Goal: Navigation & Orientation: Find specific page/section

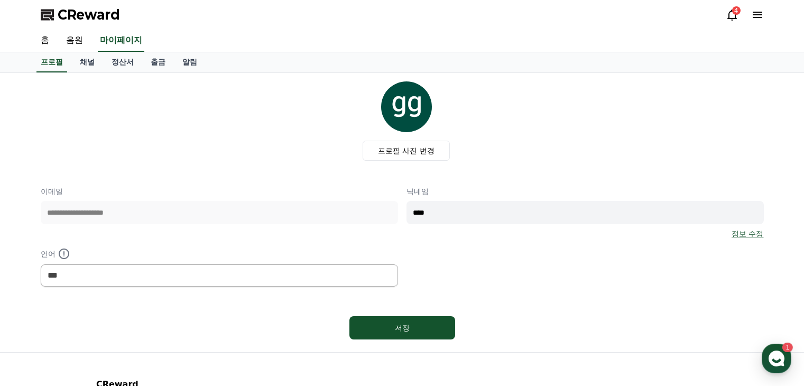
select select "**********"
drag, startPoint x: 85, startPoint y: 11, endPoint x: 114, endPoint y: 12, distance: 29.1
click at [85, 11] on span "CReward" at bounding box center [89, 14] width 62 height 17
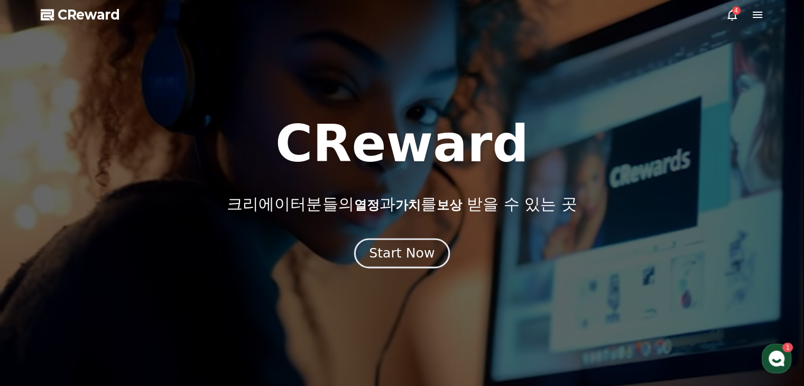
click at [406, 263] on button "Start Now" at bounding box center [402, 254] width 96 height 30
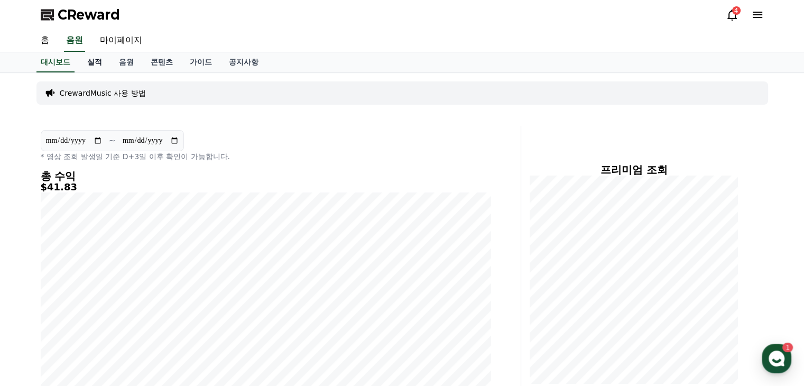
click at [96, 64] on link "실적" at bounding box center [95, 62] width 32 height 20
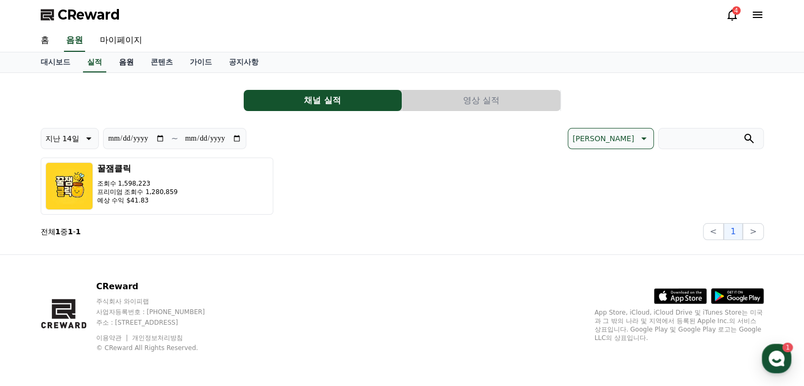
click at [113, 54] on link "음원" at bounding box center [127, 62] width 32 height 20
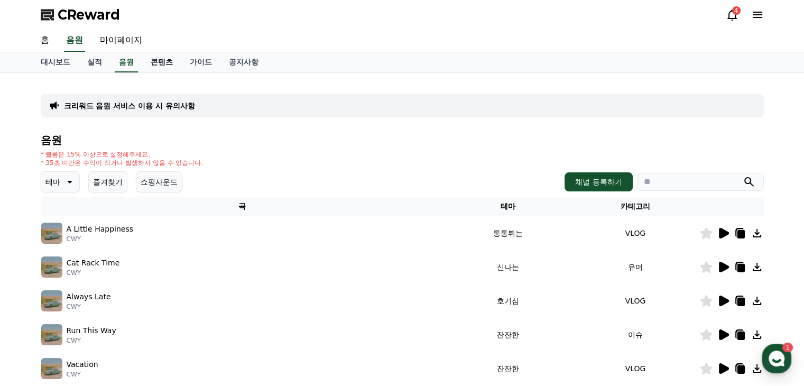
click at [170, 63] on link "콘텐츠" at bounding box center [161, 62] width 39 height 20
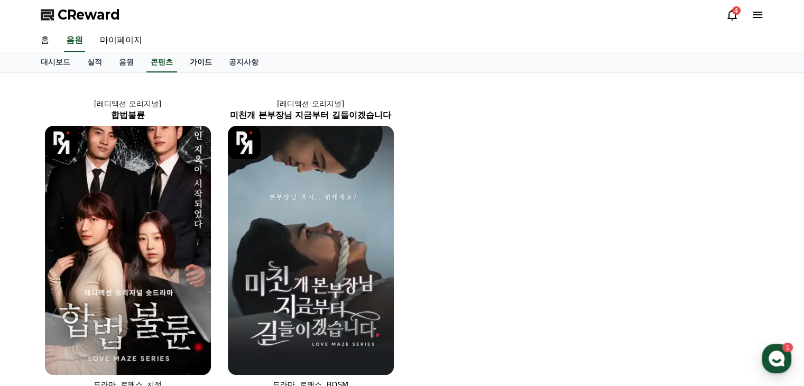
click at [200, 61] on link "가이드" at bounding box center [200, 62] width 39 height 20
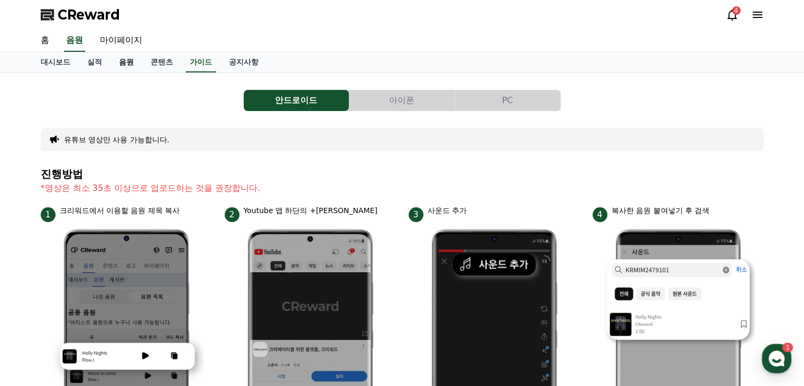
click at [131, 59] on link "음원" at bounding box center [127, 62] width 32 height 20
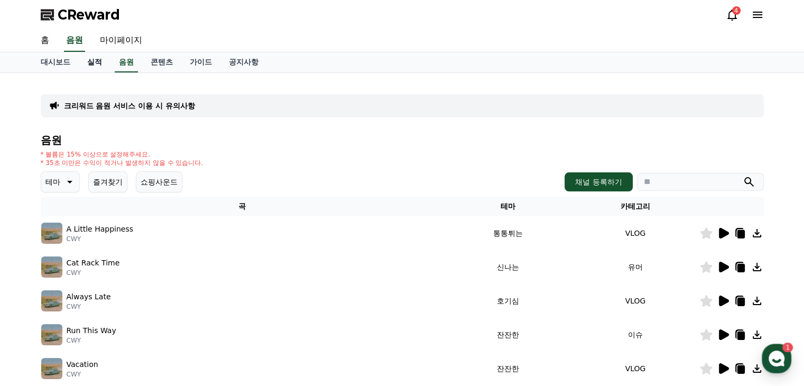
click at [93, 64] on link "실적" at bounding box center [95, 62] width 32 height 20
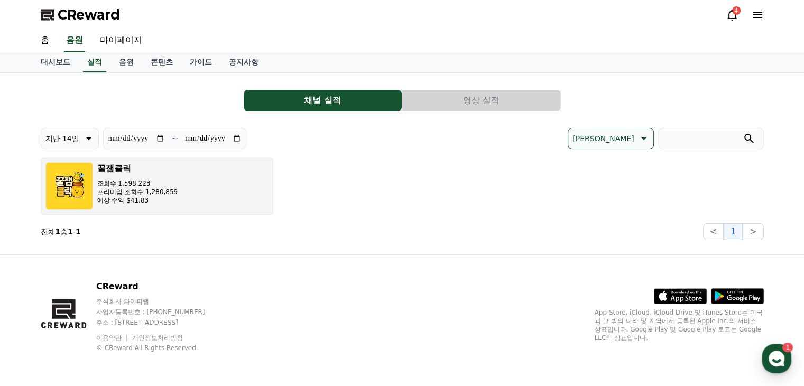
click at [143, 193] on p "프리미엄 조회수 1,280,859" at bounding box center [137, 192] width 81 height 8
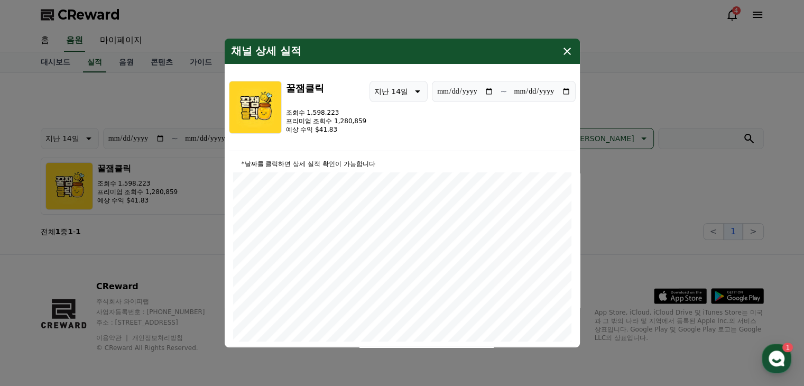
click at [569, 49] on icon "modal" at bounding box center [567, 51] width 7 height 7
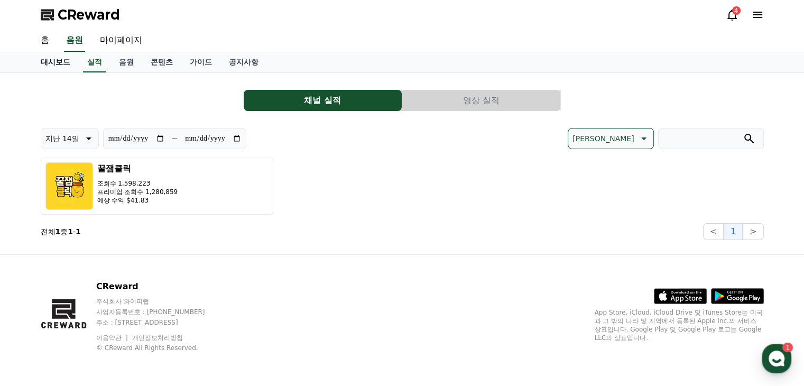
click at [63, 62] on link "대시보드" at bounding box center [55, 62] width 47 height 20
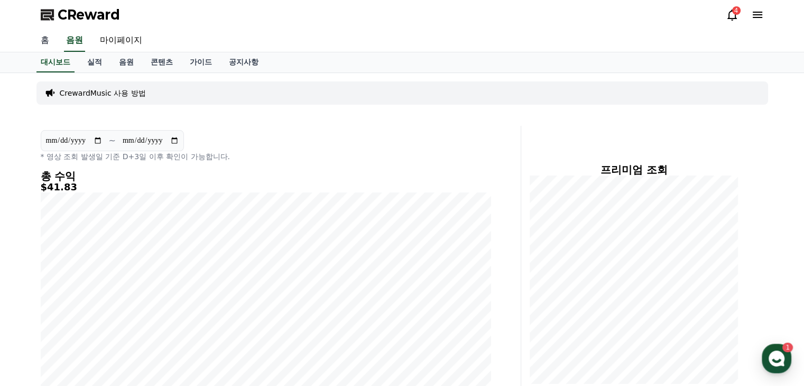
click at [53, 43] on link "홈" at bounding box center [44, 41] width 25 height 22
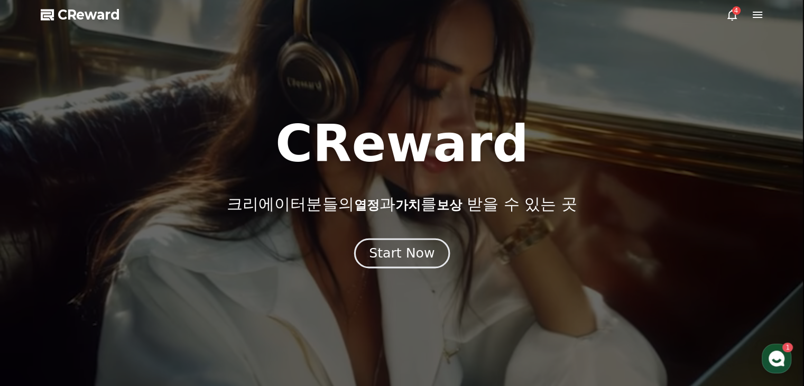
click at [423, 261] on div "Start Now" at bounding box center [402, 253] width 66 height 18
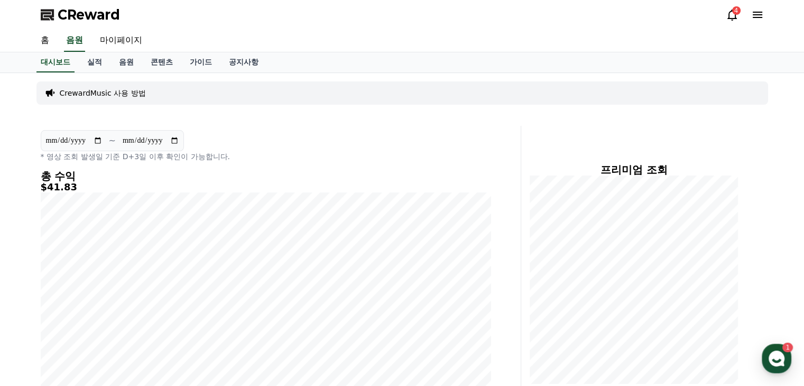
click at [756, 13] on icon at bounding box center [758, 14] width 13 height 13
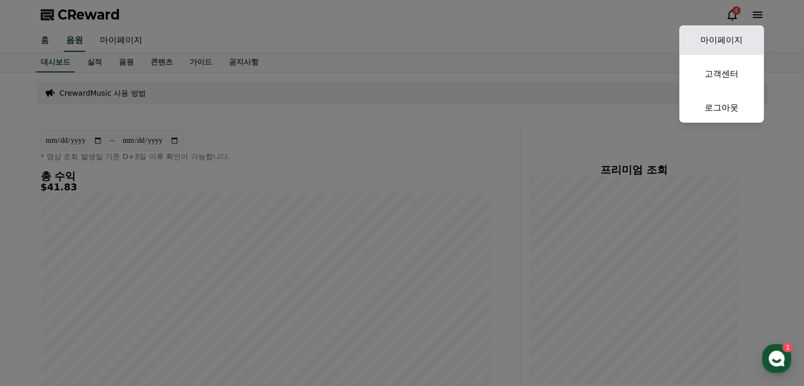
click at [741, 36] on link "마이페이지" at bounding box center [722, 40] width 85 height 30
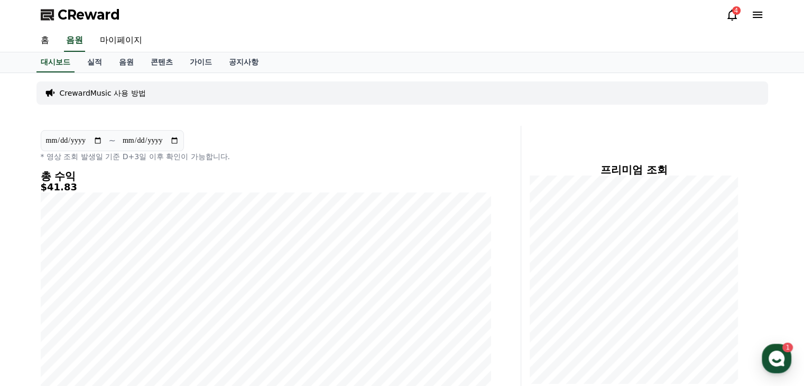
select select "**********"
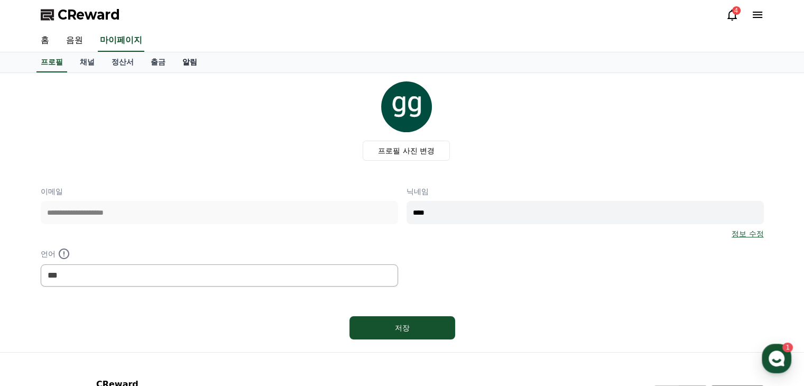
click at [188, 58] on link "알림" at bounding box center [190, 62] width 32 height 20
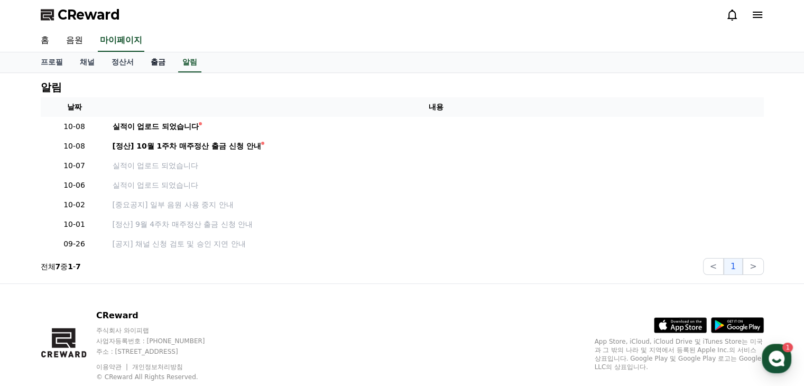
click at [159, 60] on link "출금" at bounding box center [158, 62] width 32 height 20
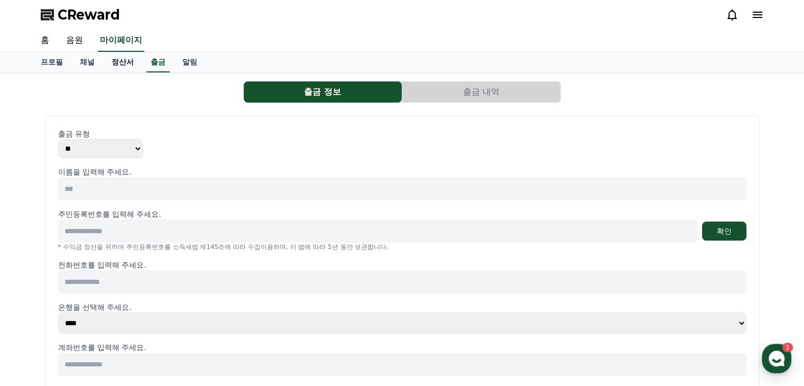
click at [129, 60] on link "정산서" at bounding box center [122, 62] width 39 height 20
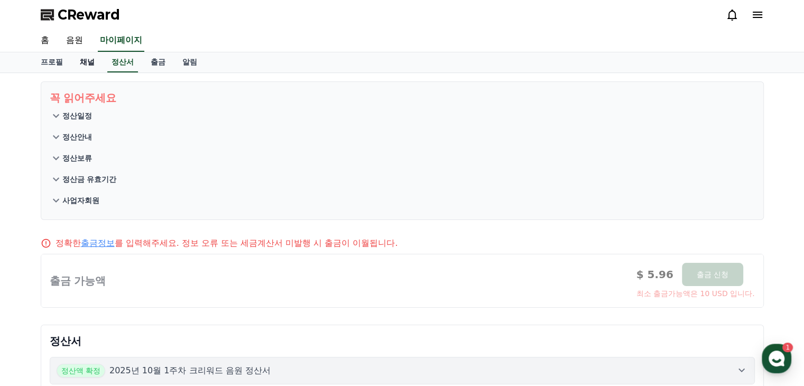
click at [92, 62] on link "채널" at bounding box center [87, 62] width 32 height 20
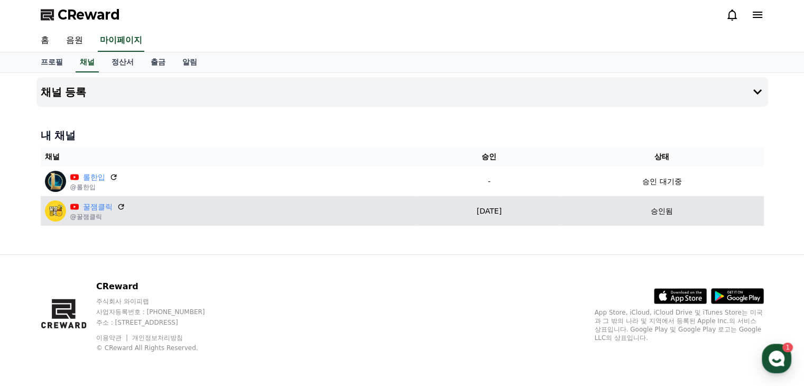
click at [180, 210] on div "꿀잼클릭 @꿀잼클릭" at bounding box center [229, 210] width 369 height 21
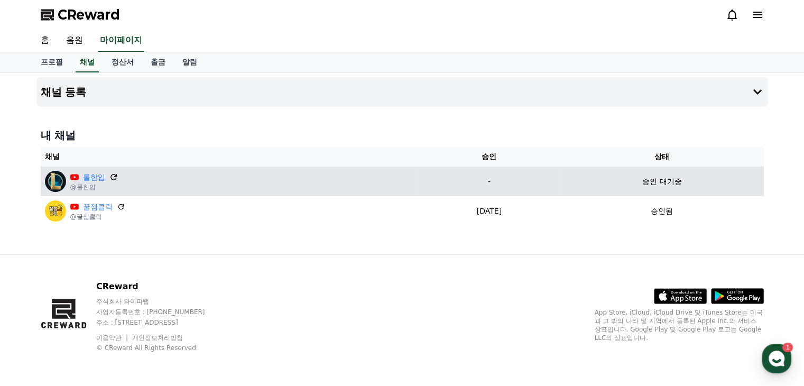
click at [109, 172] on icon at bounding box center [114, 177] width 10 height 10
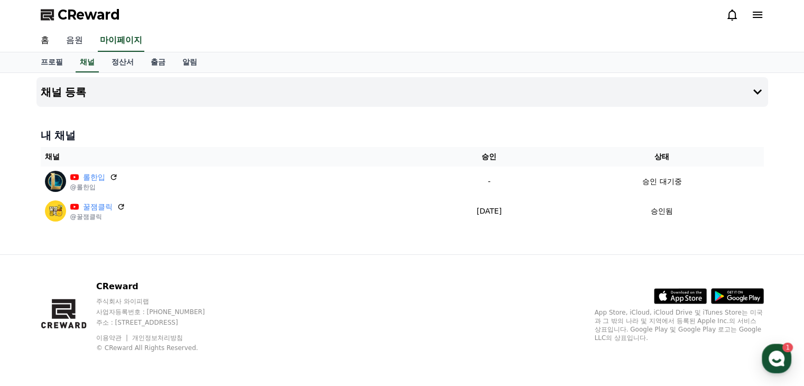
click at [67, 41] on link "음원" at bounding box center [75, 41] width 34 height 22
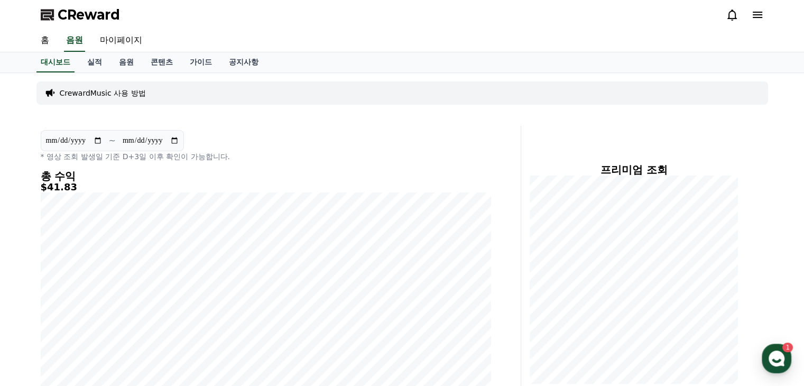
click at [757, 20] on icon at bounding box center [758, 14] width 13 height 13
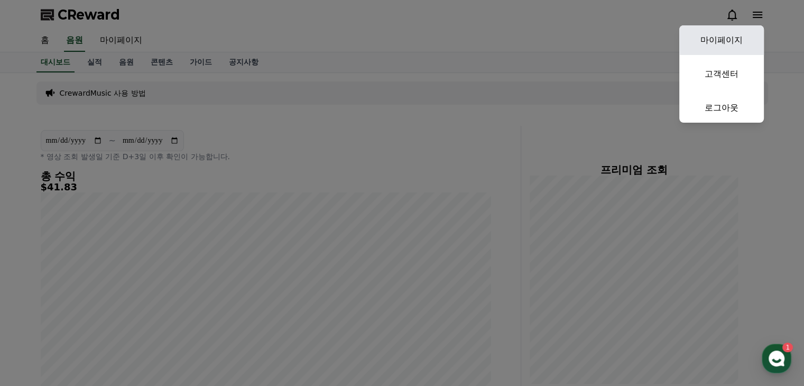
click at [752, 53] on link "마이페이지" at bounding box center [722, 40] width 85 height 30
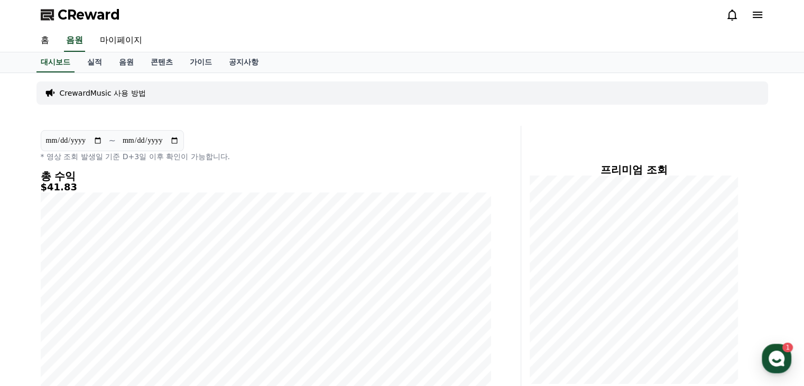
select select "**********"
